Goal: Task Accomplishment & Management: Complete application form

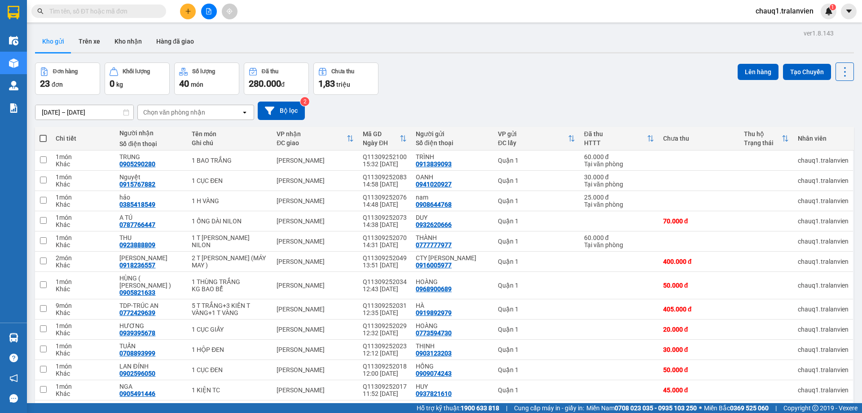
click at [82, 13] on input "text" at bounding box center [102, 11] width 106 height 10
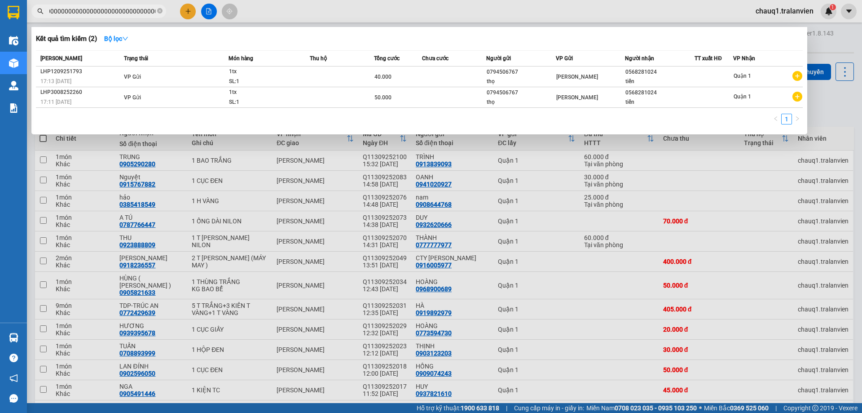
type input "056828102400000000000000000000000000000000000000"
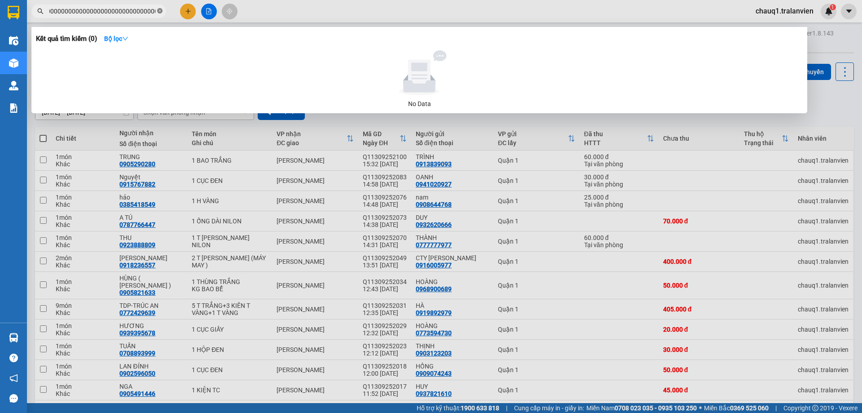
click at [160, 11] on icon "close-circle" at bounding box center [159, 10] width 5 height 5
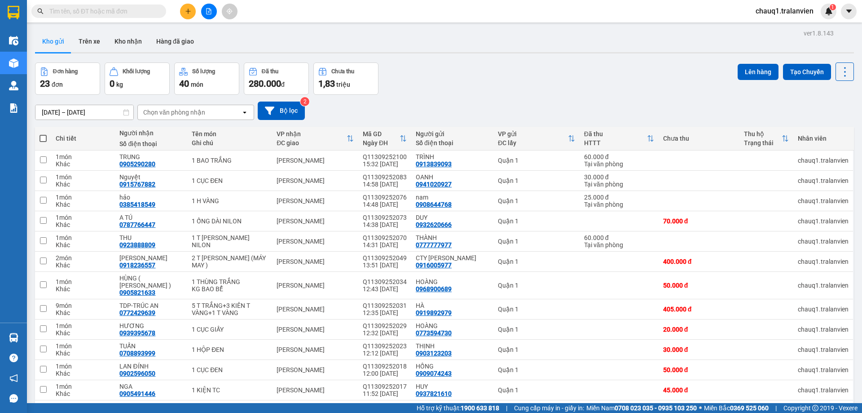
scroll to position [0, 0]
click at [88, 15] on input "text" at bounding box center [102, 11] width 106 height 10
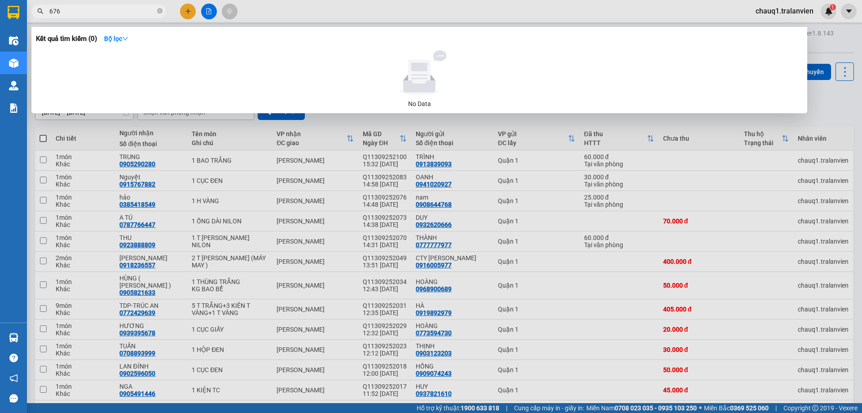
type input "6767"
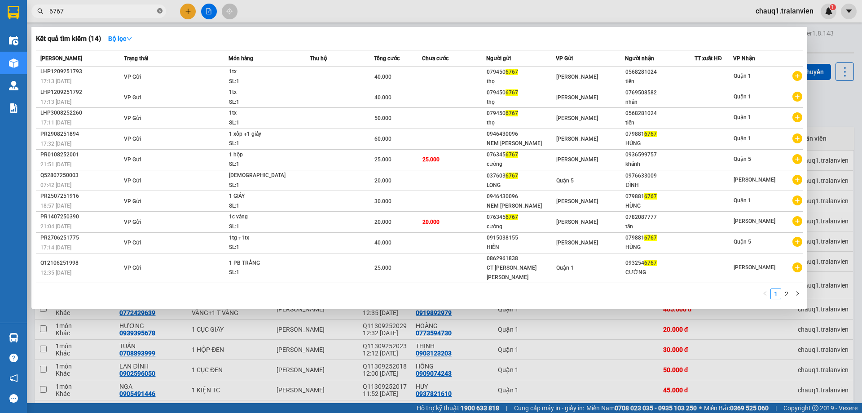
click at [158, 11] on icon "close-circle" at bounding box center [159, 10] width 5 height 5
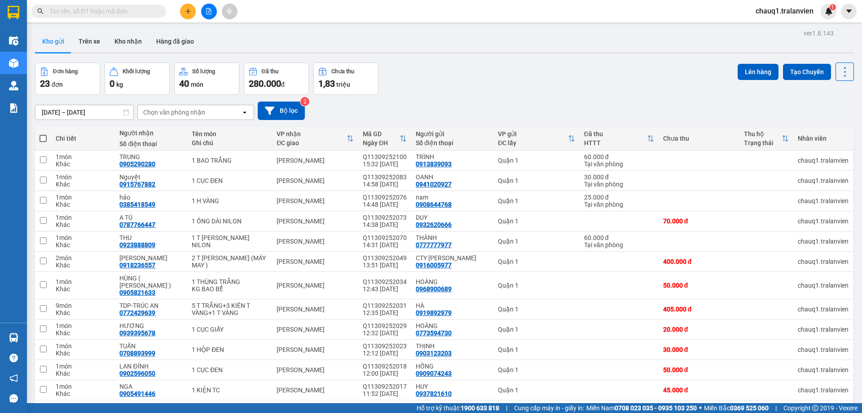
click at [184, 10] on button at bounding box center [188, 12] width 16 height 16
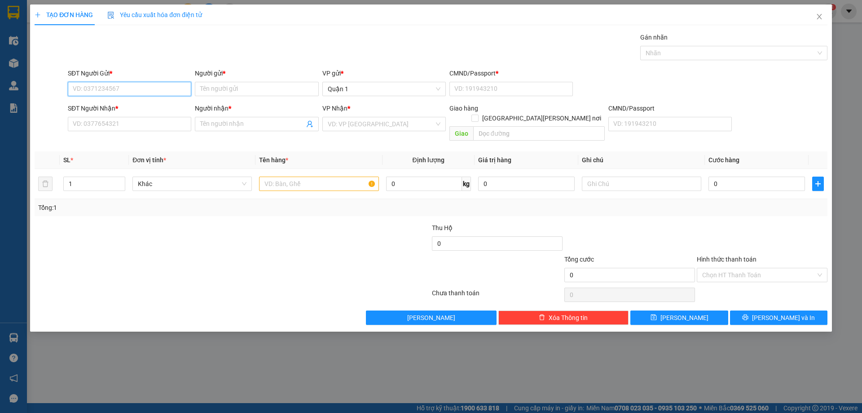
click at [99, 89] on input "SĐT Người Gửi *" at bounding box center [129, 89] width 123 height 14
type input "0835555445"
click at [102, 106] on div "0835555445 - CTY VCAD" at bounding box center [129, 107] width 113 height 10
type input "CTY VCAD"
type input "1"
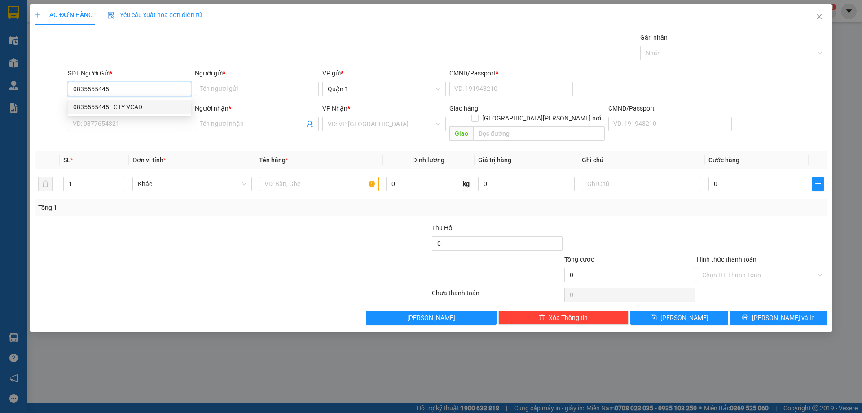
type input "02583824566"
type input "BS DŨNG-NK 68"
type input "0835555445"
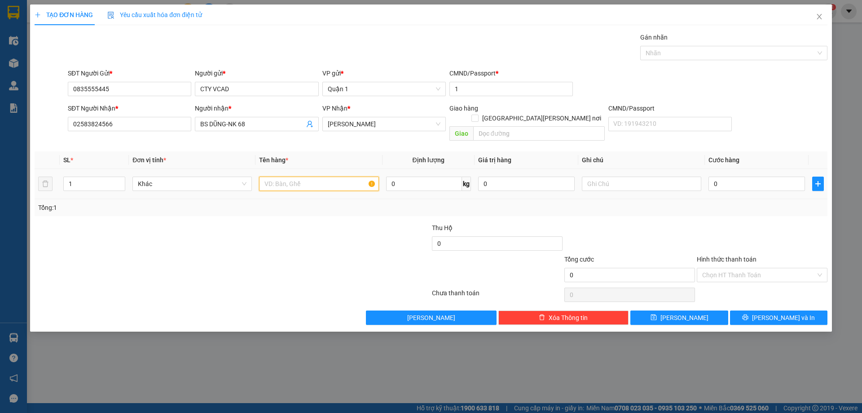
click at [303, 176] on input "text" at bounding box center [318, 183] width 119 height 14
type input "1 hộp keo vàng"
click at [759, 179] on input "0" at bounding box center [756, 183] width 97 height 14
type input "2"
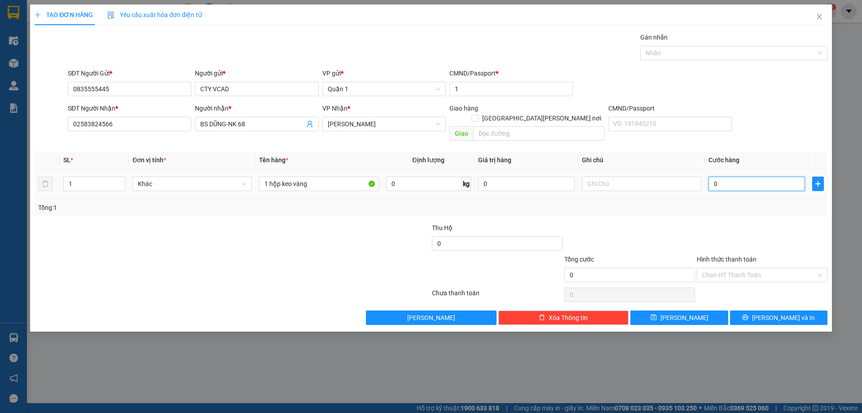
type input "2"
type input "25"
type input "25.000"
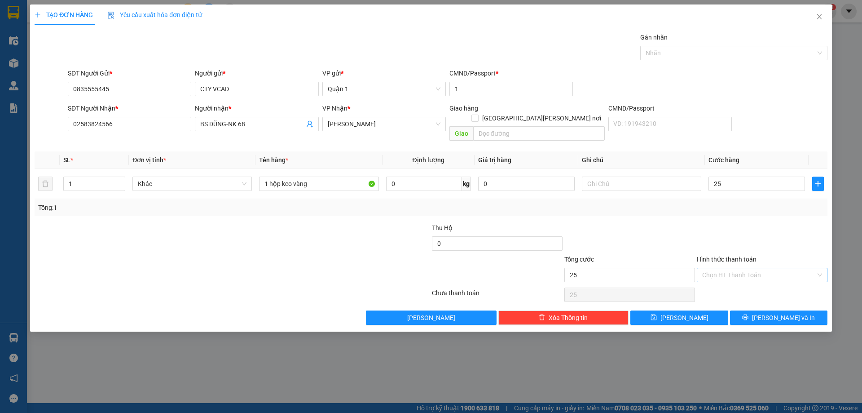
type input "25.000"
click at [731, 268] on input "Hình thức thanh toán" at bounding box center [759, 274] width 114 height 13
click at [729, 281] on div "Tại văn phòng" at bounding box center [762, 283] width 120 height 10
type input "0"
click at [691, 310] on button "[PERSON_NAME]" at bounding box center [678, 317] width 97 height 14
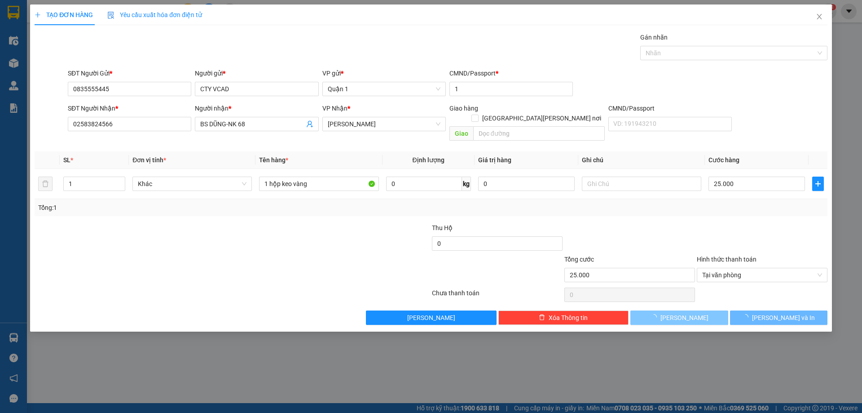
type input "0"
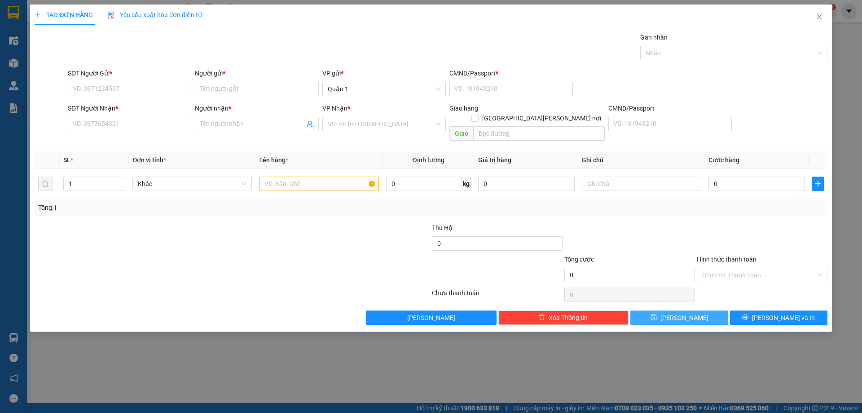
click at [630, 310] on button "[PERSON_NAME]" at bounding box center [678, 317] width 97 height 14
